Goal: Transaction & Acquisition: Purchase product/service

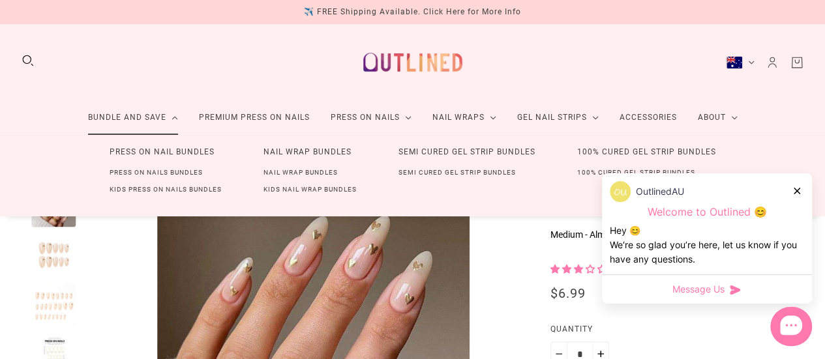
click at [147, 155] on link "Press On Nail Bundles" at bounding box center [162, 152] width 147 height 24
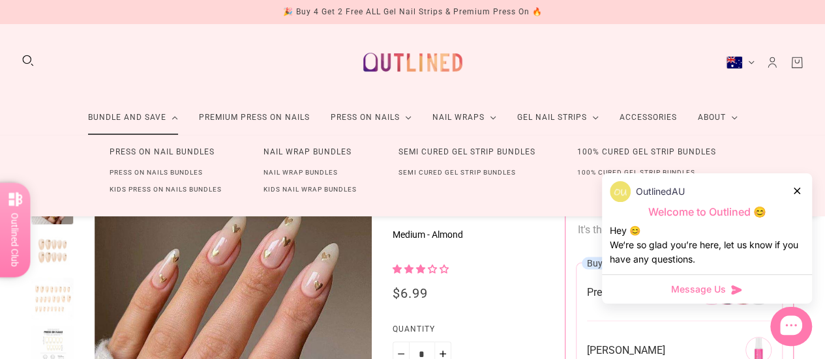
click at [172, 153] on link "Press On Nail Bundles" at bounding box center [162, 152] width 147 height 24
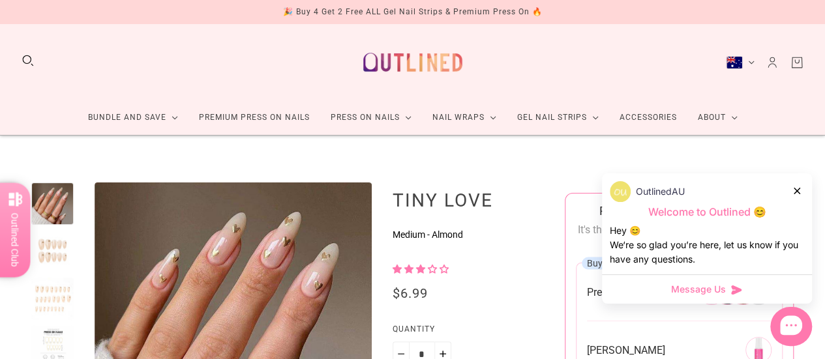
click at [796, 192] on icon at bounding box center [797, 191] width 7 height 7
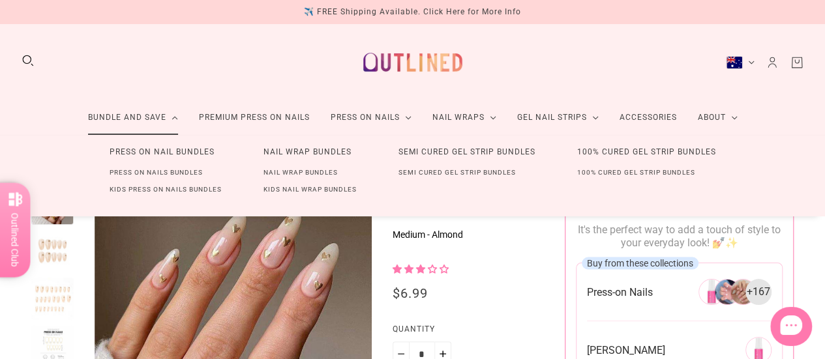
click at [160, 148] on link "Press On Nail Bundles" at bounding box center [162, 152] width 147 height 24
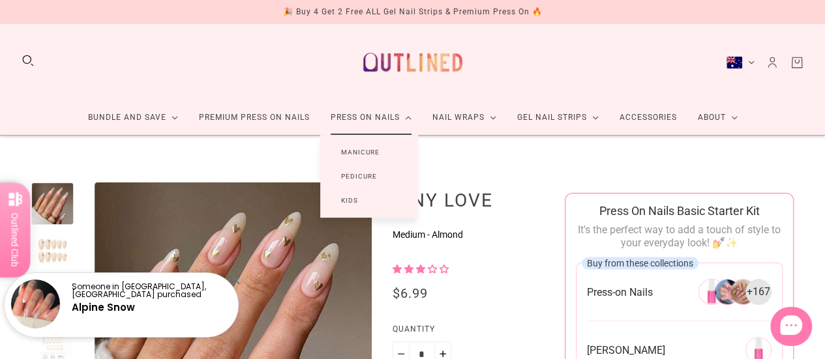
click at [370, 115] on link "Press On Nails" at bounding box center [371, 117] width 102 height 35
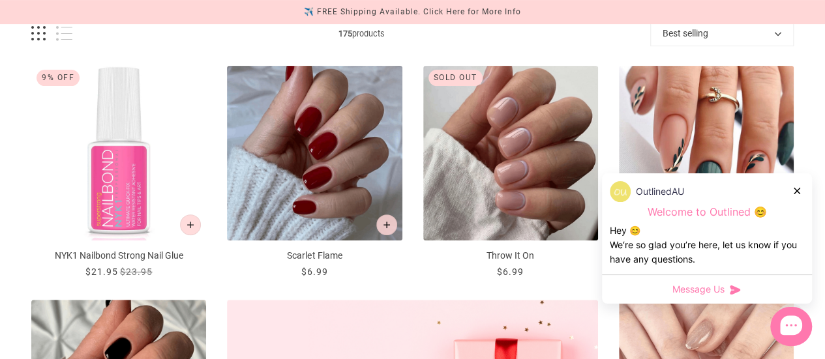
scroll to position [301, 0]
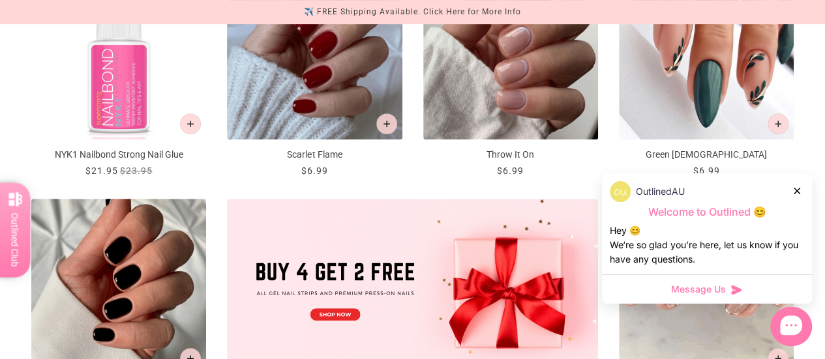
click at [795, 192] on icon at bounding box center [797, 191] width 7 height 7
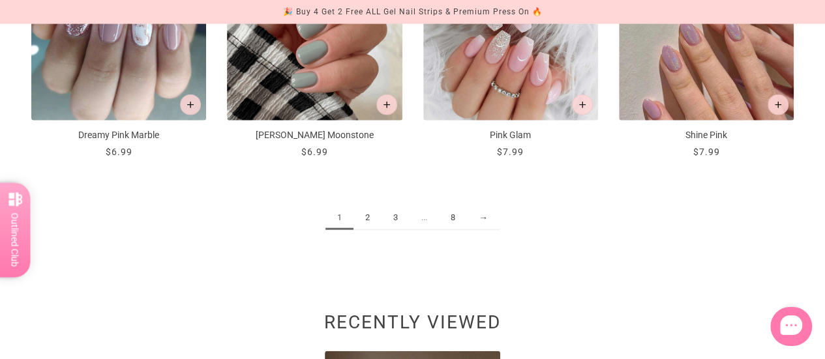
scroll to position [1449, 0]
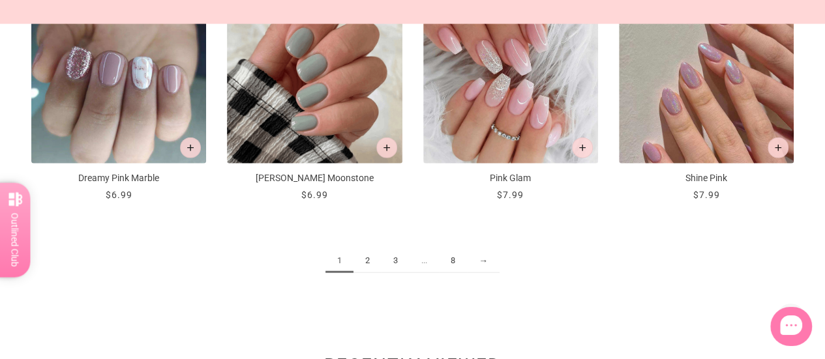
click at [367, 268] on link "2" at bounding box center [367, 261] width 28 height 24
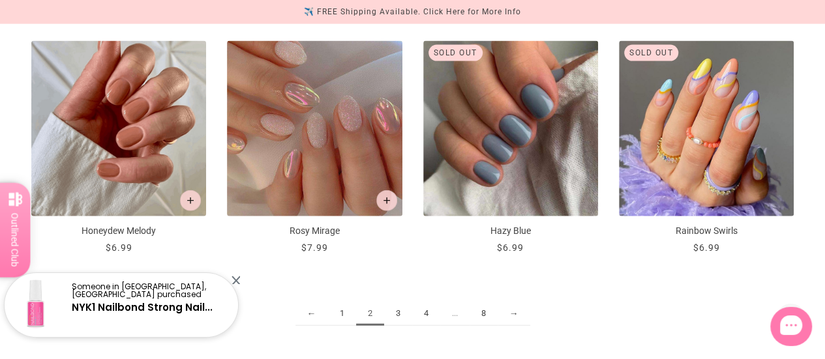
scroll to position [1397, 0]
click at [393, 314] on link "3" at bounding box center [398, 313] width 28 height 24
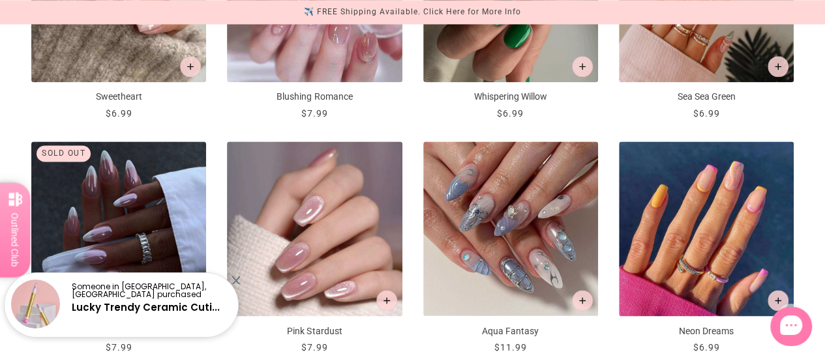
scroll to position [828, 0]
